Goal: Find contact information: Find contact information

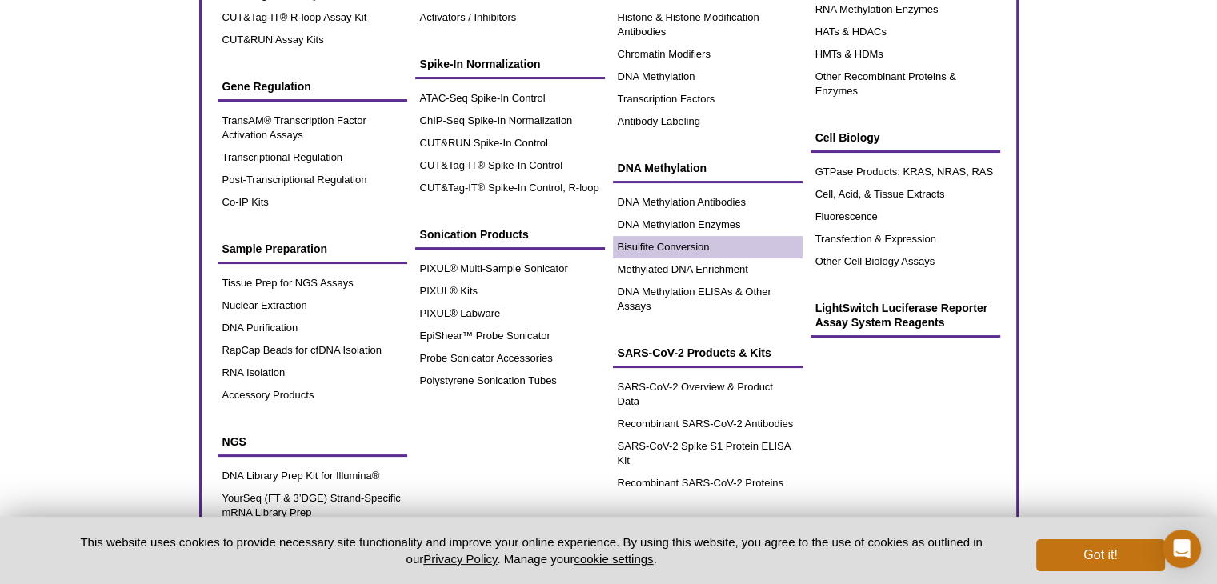
scroll to position [240, 0]
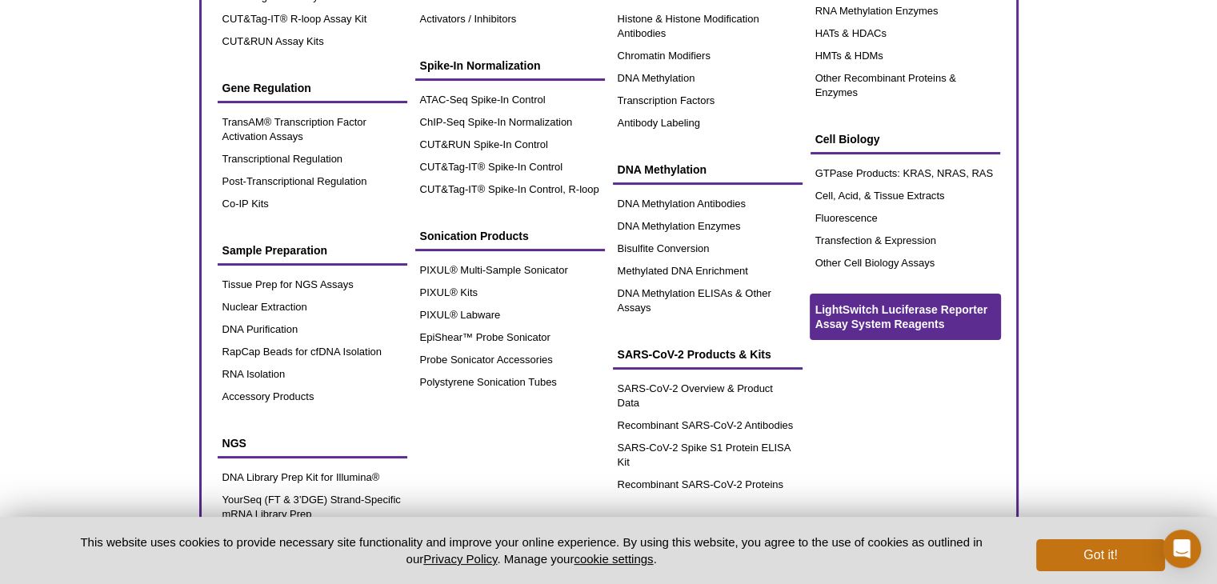
click at [875, 326] on span "LightSwitch Luciferase Reporter Assay System Reagents" at bounding box center [901, 316] width 172 height 27
click at [841, 314] on span "LightSwitch Luciferase Reporter Assay System Reagents" at bounding box center [901, 316] width 172 height 27
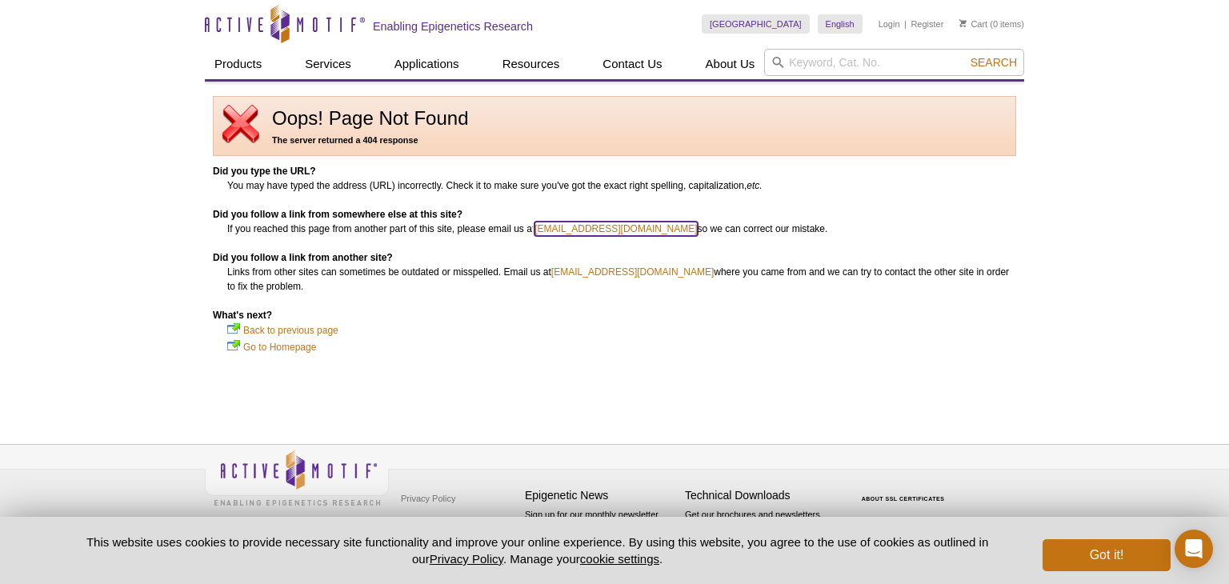
click at [597, 225] on link "info@activemotif.com" at bounding box center [615, 229] width 162 height 14
click at [585, 229] on link "info@activemotif.com" at bounding box center [615, 229] width 162 height 14
drag, startPoint x: 551, startPoint y: 270, endPoint x: 646, endPoint y: 272, distance: 95.2
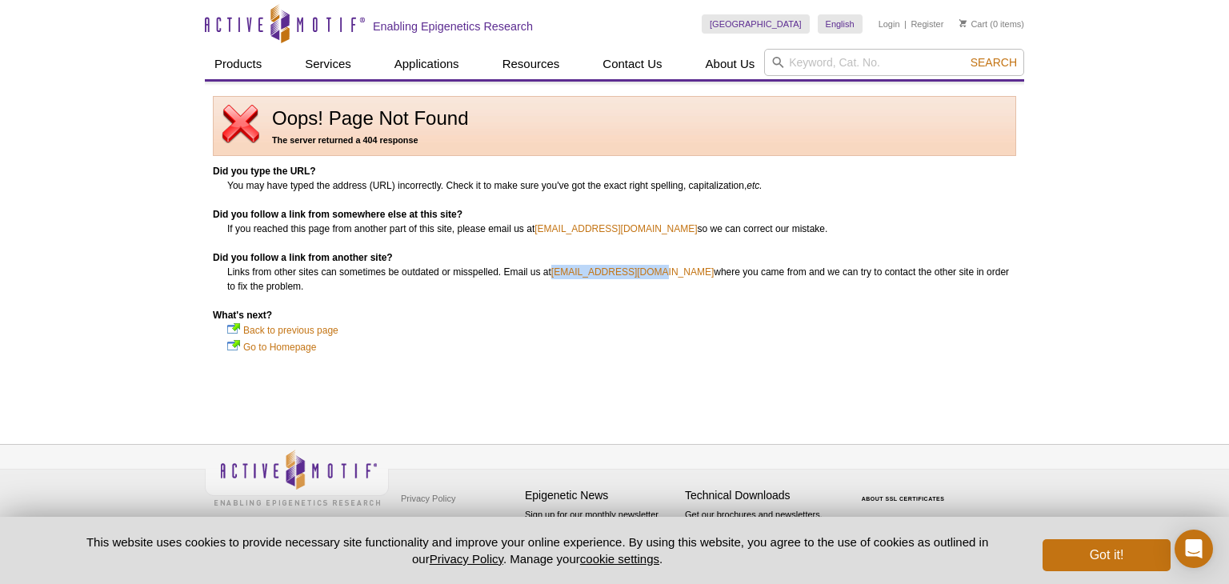
click at [646, 272] on dd "Links from other sites can sometimes be outdated or misspelled. Email us at inf…" at bounding box center [621, 279] width 789 height 29
copy dd "info@activemotif.com"
